Goal: Task Accomplishment & Management: Manage account settings

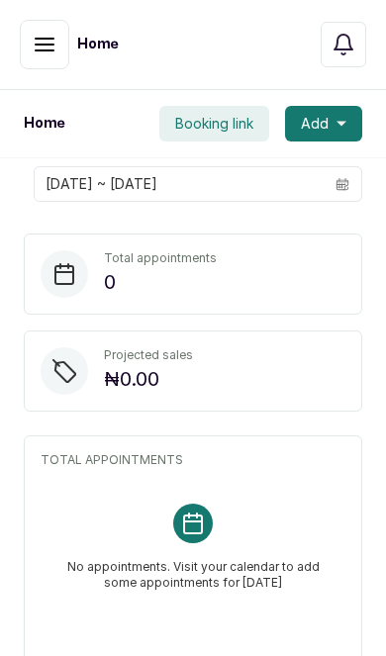
click at [43, 42] on icon "button" at bounding box center [45, 45] width 24 height 24
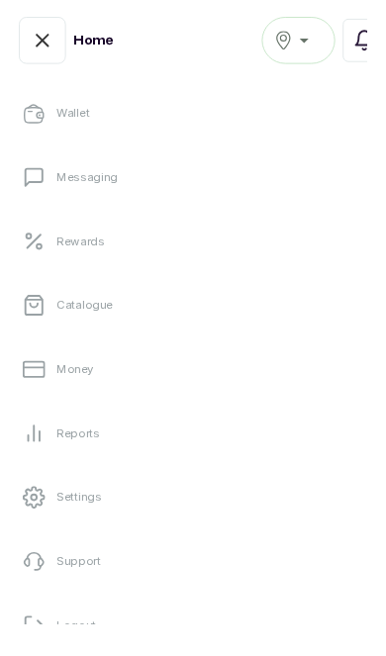
scroll to position [375, 0]
click at [169, 517] on link "Settings" at bounding box center [193, 522] width 354 height 55
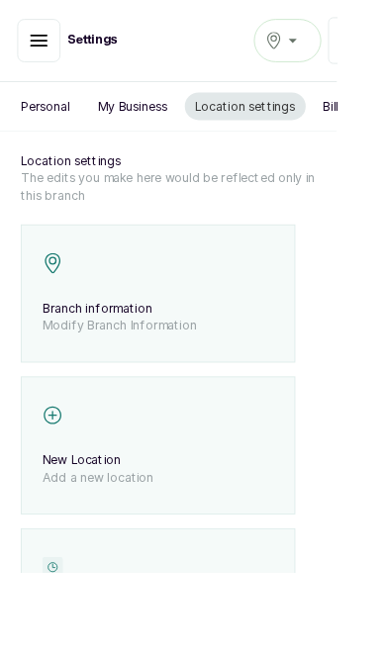
click at [44, 56] on icon "button" at bounding box center [45, 47] width 24 height 24
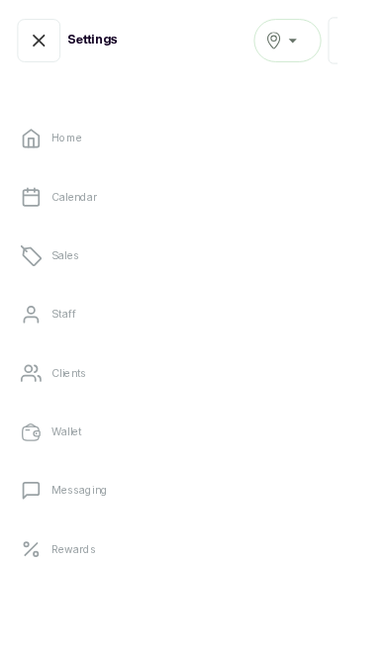
click at [335, 37] on div "The Braiding Vault" at bounding box center [329, 47] width 51 height 24
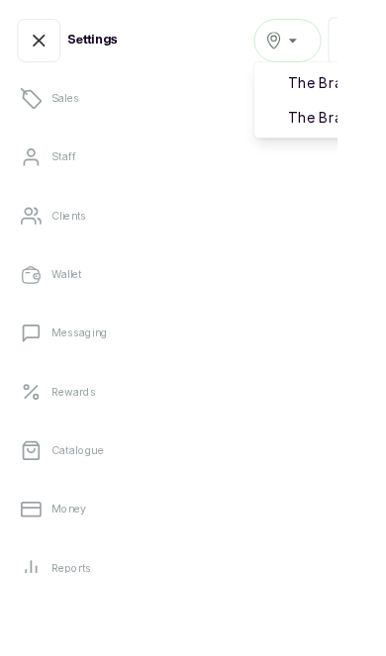
scroll to position [192, 0]
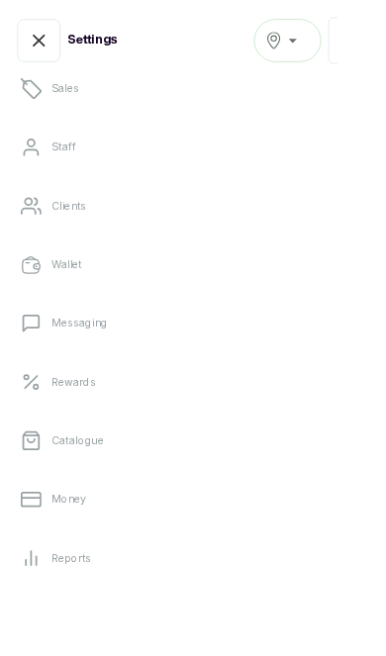
click at [195, 156] on link "Staff" at bounding box center [193, 167] width 354 height 55
